Goal: Task Accomplishment & Management: Complete application form

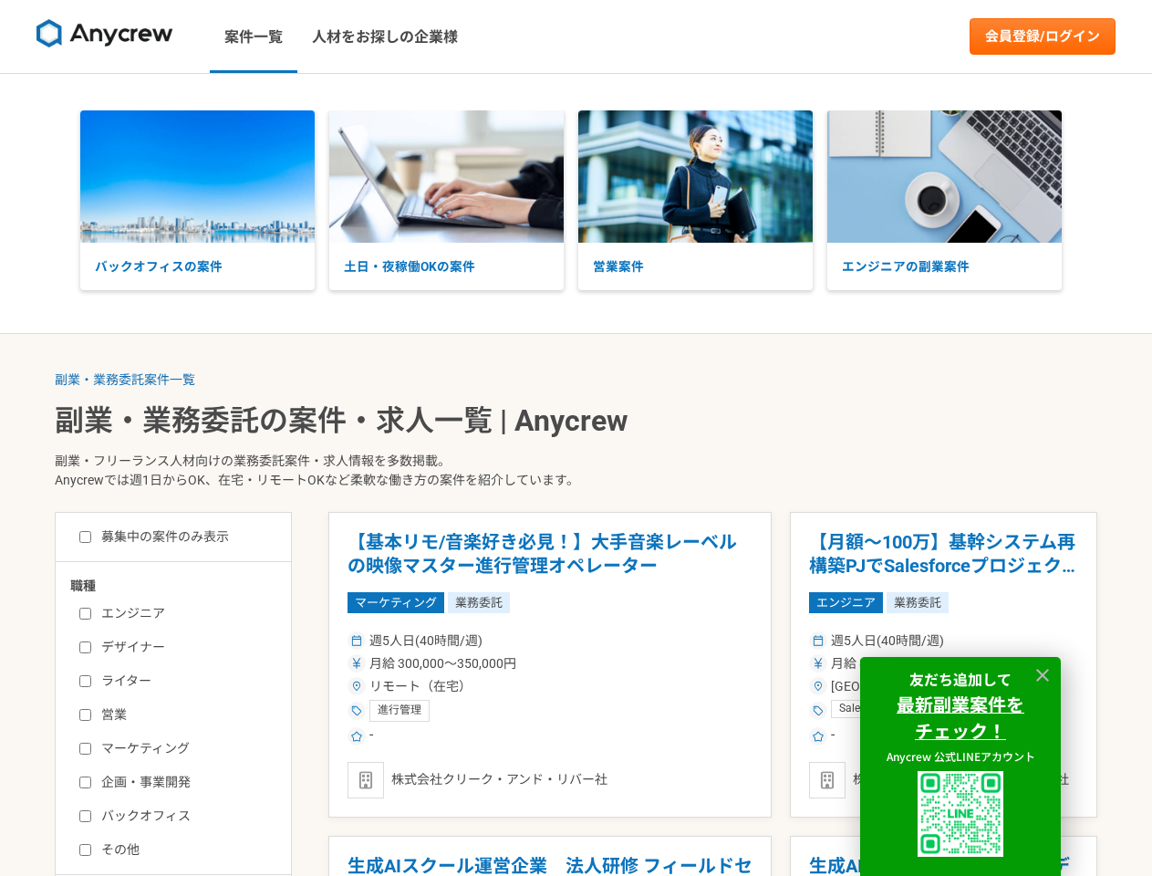
click at [576, 438] on p "副業・フリーランス人材向けの業務委託案件・求人情報を多数掲載。 Anycrewでは週1日からOK、在宅・リモートOKなど柔軟な働き方の案件を紹介しています。" at bounding box center [576, 474] width 1043 height 75
click at [105, 36] on img at bounding box center [104, 33] width 137 height 29
click at [1043, 36] on link "会員登録/ログイン" at bounding box center [1043, 36] width 146 height 36
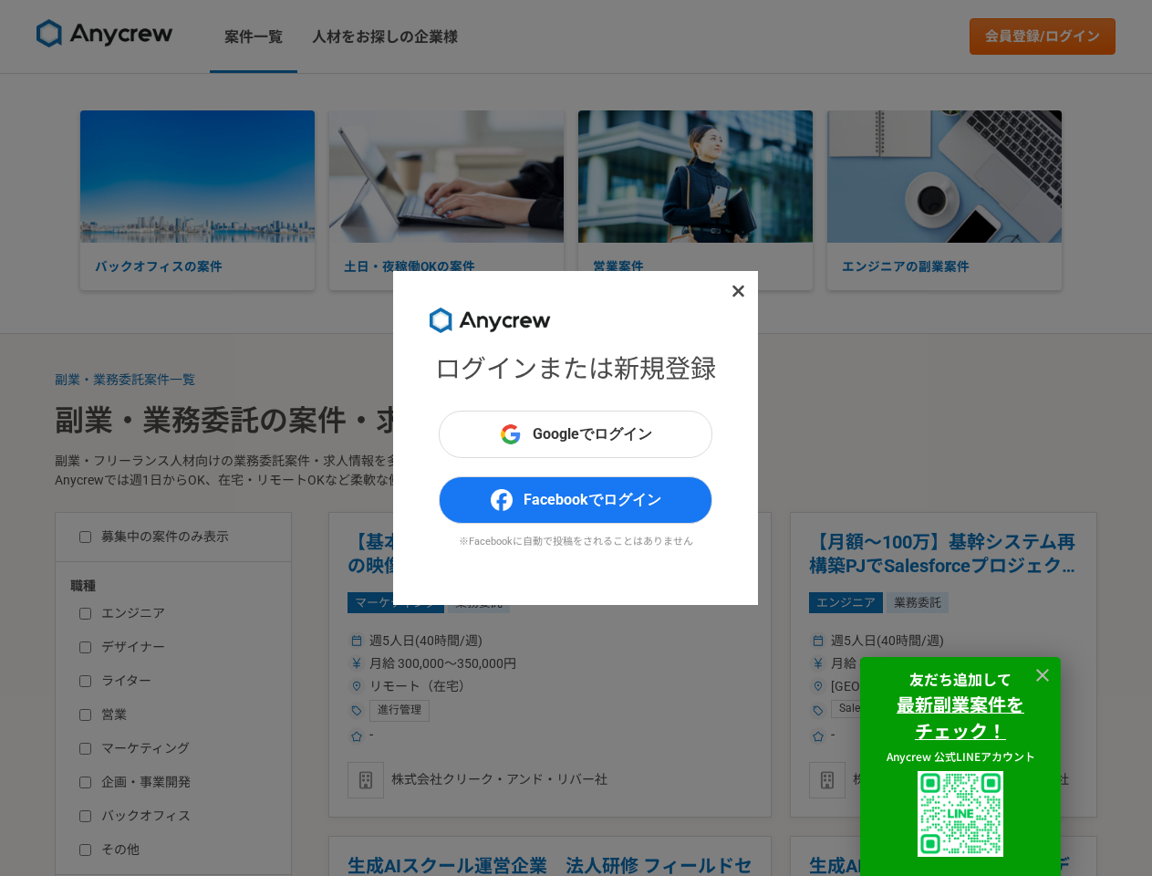
click at [197, 176] on div "ログインまたは新規登録 Googleでログイン Facebookでログイン ※Facebookに自動で投稿をされることはありません" at bounding box center [576, 438] width 1152 height 876
click at [446, 176] on div "ログインまたは新規登録 Googleでログイン Facebookでログイン ※Facebookに自動で投稿をされることはありません" at bounding box center [576, 438] width 1152 height 876
click at [695, 176] on div "ログインまたは新規登録 Googleでログイン Facebookでログイン ※Facebookに自動で投稿をされることはありません" at bounding box center [576, 438] width 1152 height 876
click at [944, 176] on div "ログインまたは新規登録 Googleでログイン Facebookでログイン ※Facebookに自動で投稿をされることはありません" at bounding box center [576, 438] width 1152 height 876
click at [125, 380] on div "ログインまたは新規登録 Googleでログイン Facebookでログイン ※Facebookに自動で投稿をされることはありません" at bounding box center [576, 438] width 1152 height 876
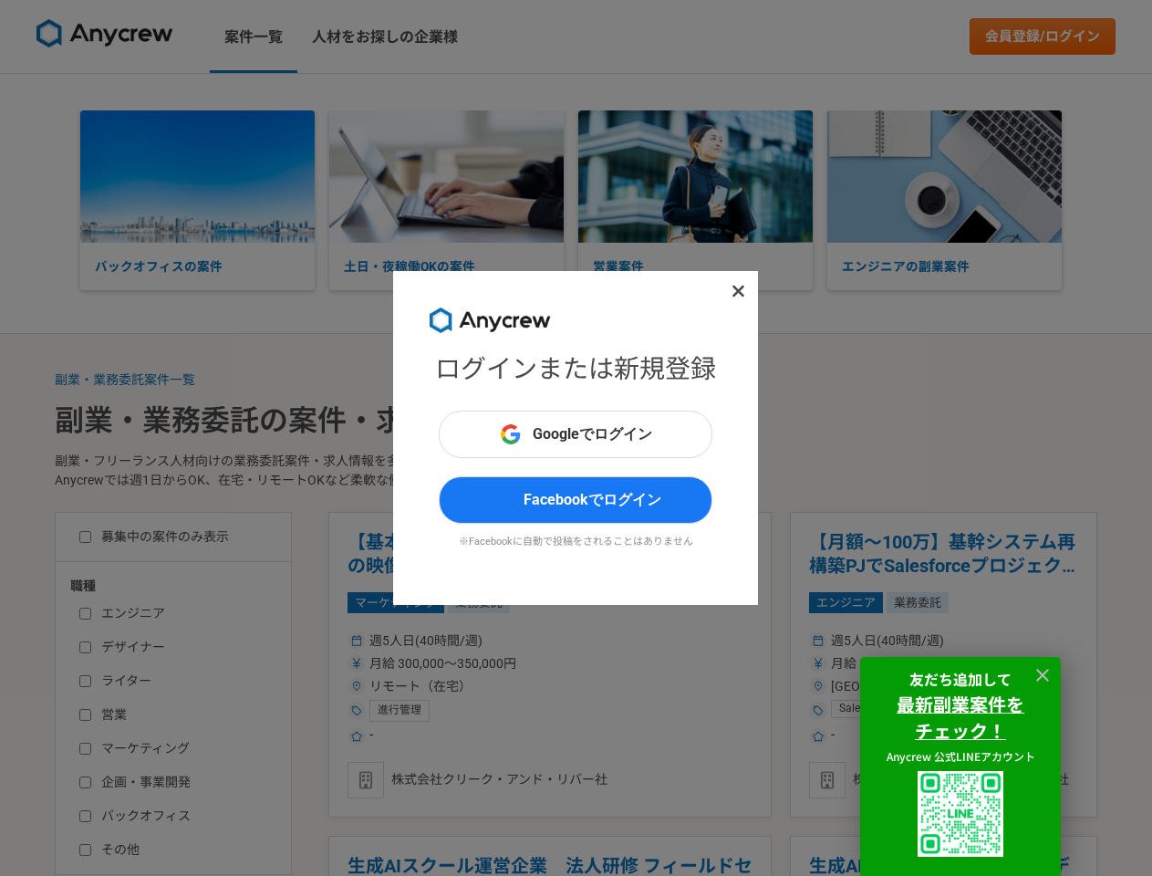
click at [516, 664] on div "ログインまたは新規登録 Googleでログイン Facebookでログイン ※Facebookに自動で投稿をされることはありません" at bounding box center [576, 438] width 1152 height 876
click at [516, 856] on div "ログインまたは新規登録 Googleでログイン Facebookでログイン ※Facebookに自動で投稿をされることはありません" at bounding box center [576, 438] width 1152 height 876
